Goal: Download file/media

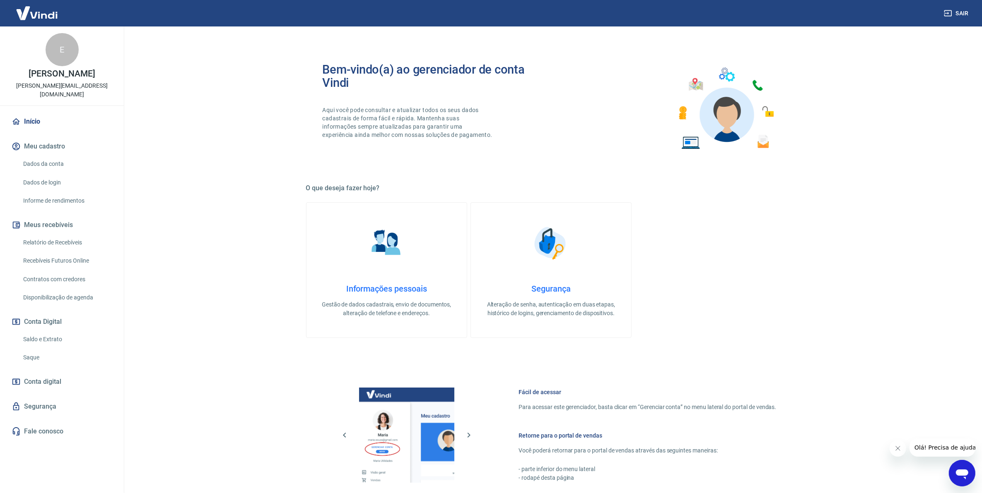
click at [57, 234] on link "Relatório de Recebíveis" at bounding box center [67, 242] width 94 height 17
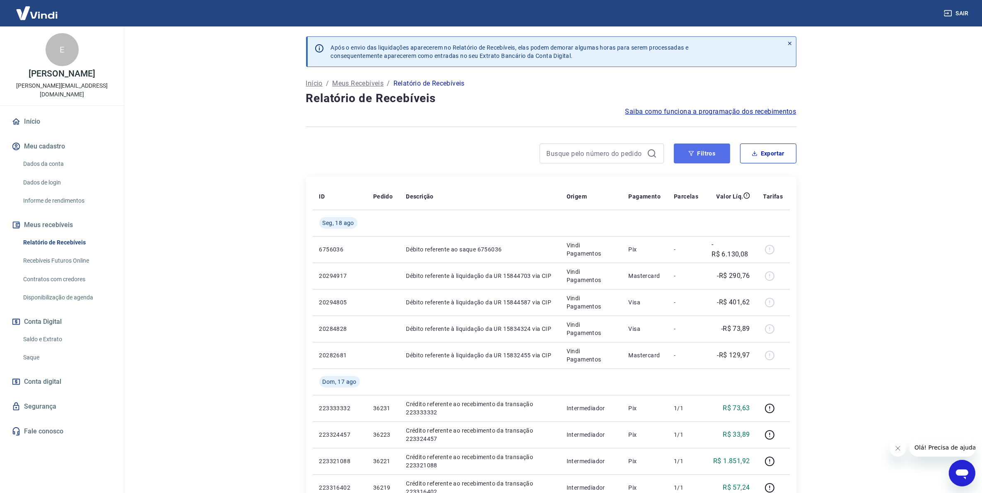
click at [678, 159] on button "Filtros" at bounding box center [702, 154] width 56 height 20
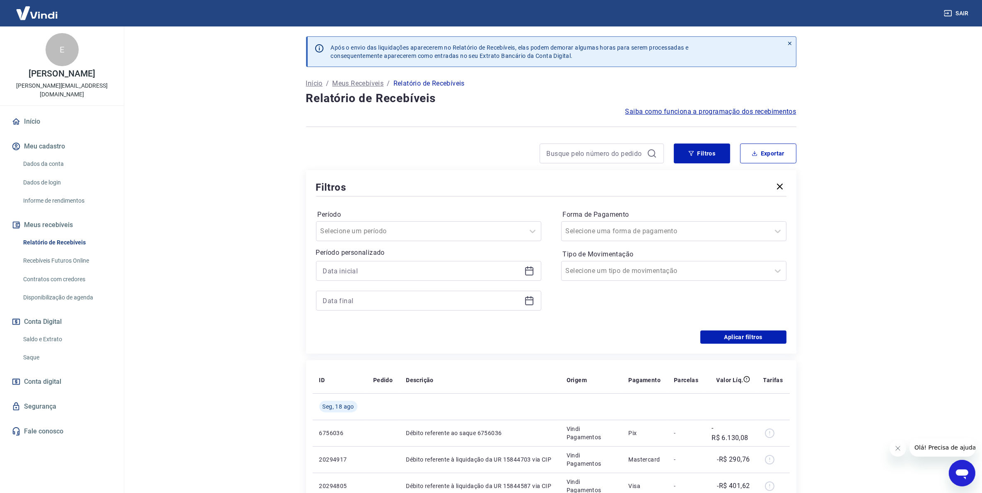
click at [526, 274] on icon at bounding box center [529, 271] width 10 height 10
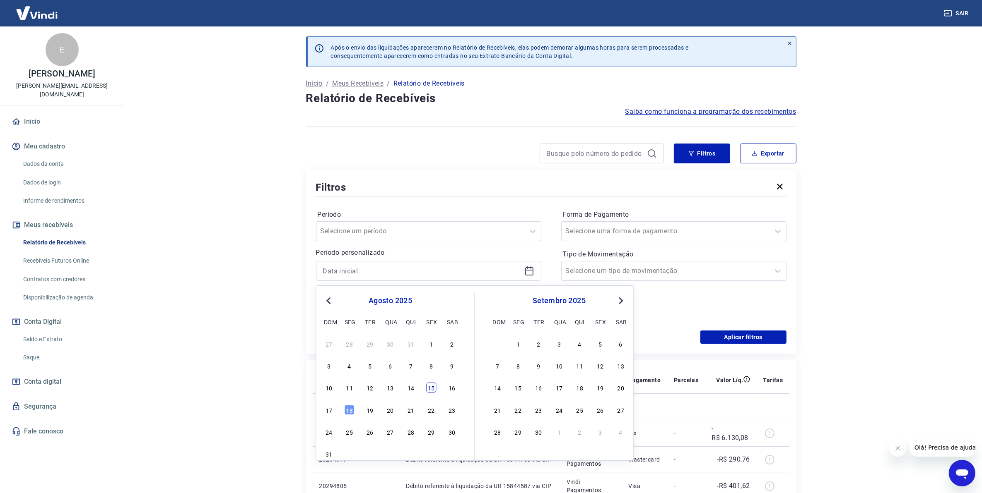
click at [435, 386] on div "15" at bounding box center [431, 388] width 10 height 10
type input "[DATE]"
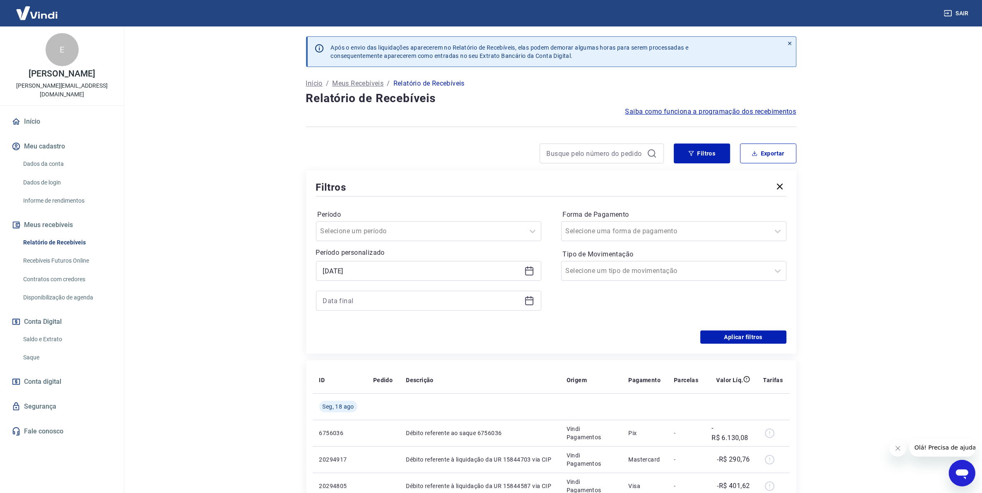
click at [527, 303] on icon at bounding box center [529, 301] width 10 height 10
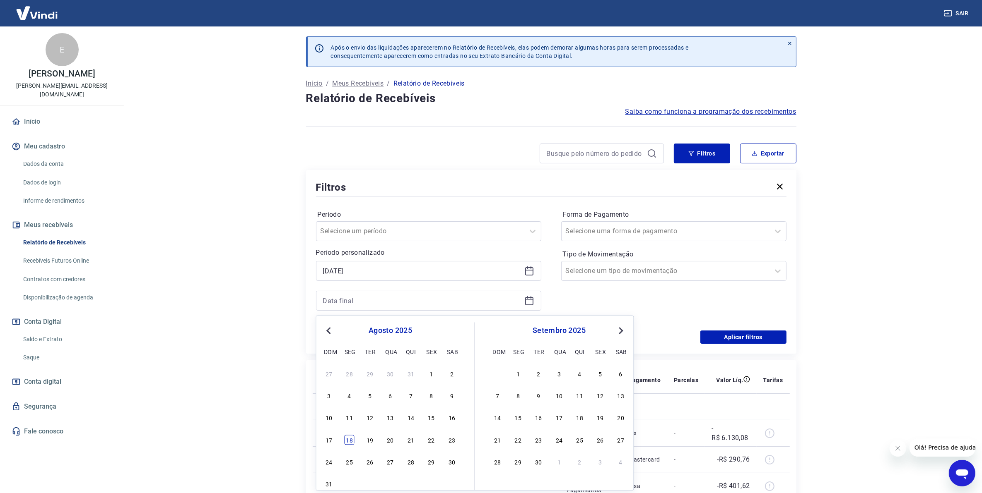
click at [350, 439] on div "18" at bounding box center [349, 440] width 10 height 10
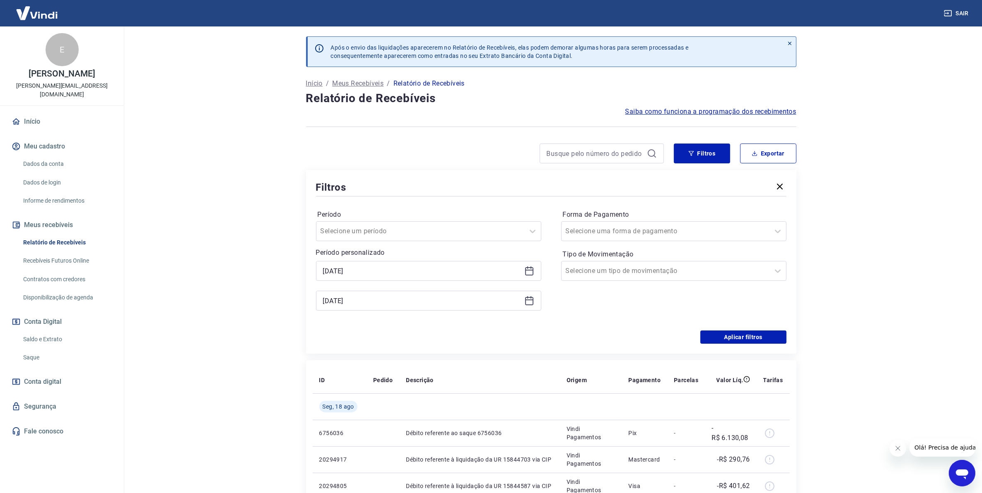
type input "[DATE]"
click at [724, 342] on button "Aplicar filtros" at bounding box center [743, 337] width 86 height 13
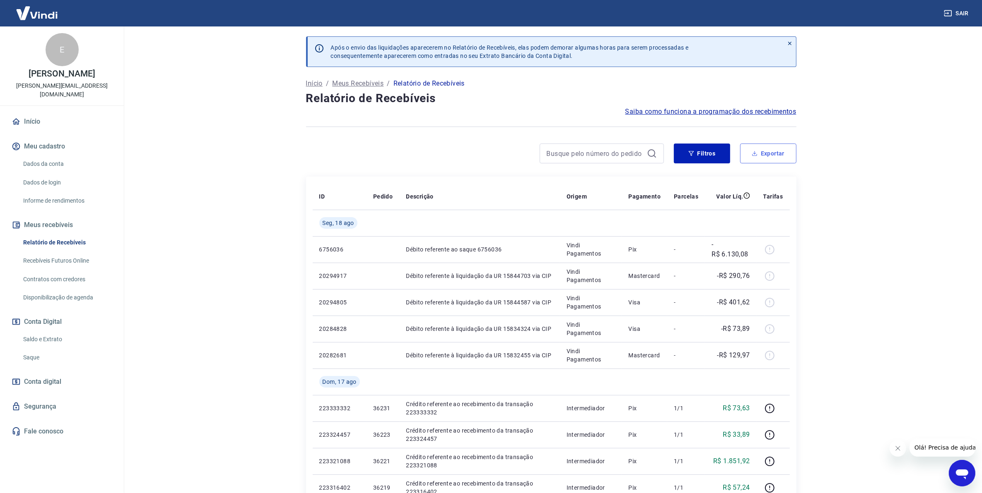
click at [769, 158] on button "Exportar" at bounding box center [768, 154] width 56 height 20
type input "[DATE]"
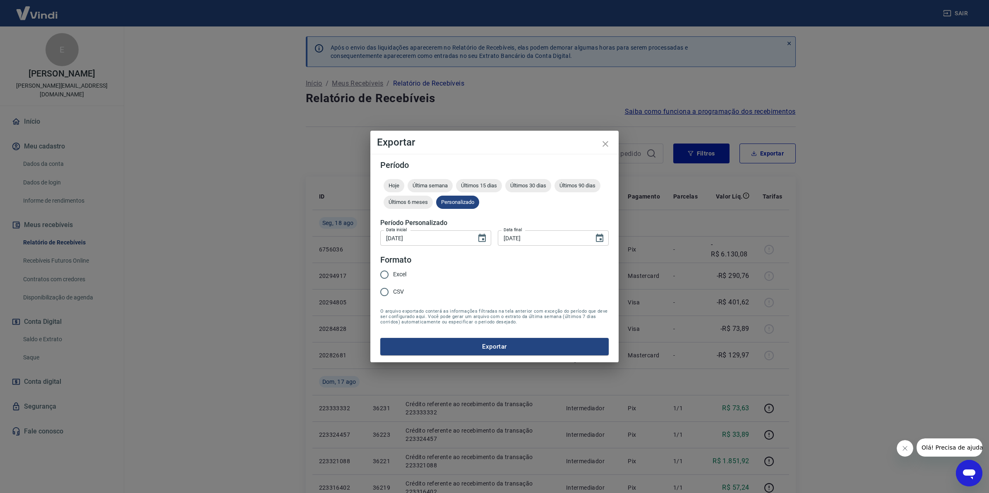
click at [382, 274] on input "Excel" at bounding box center [384, 274] width 17 height 17
radio input "true"
click at [392, 347] on button "Exportar" at bounding box center [494, 346] width 229 height 17
